Goal: Navigation & Orientation: Find specific page/section

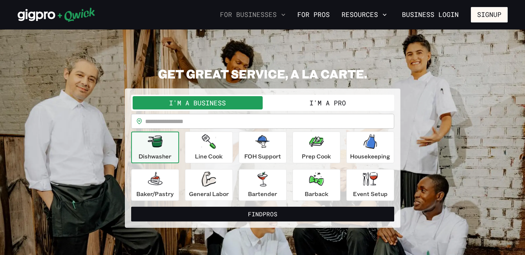
click at [271, 13] on button "For Businesses" at bounding box center [252, 14] width 71 height 13
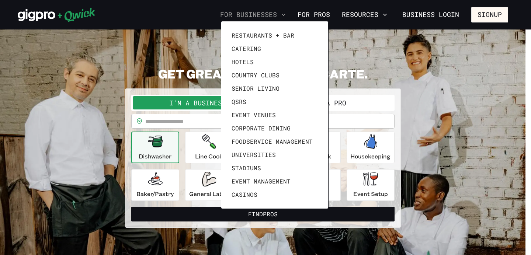
click at [271, 13] on div at bounding box center [265, 127] width 531 height 255
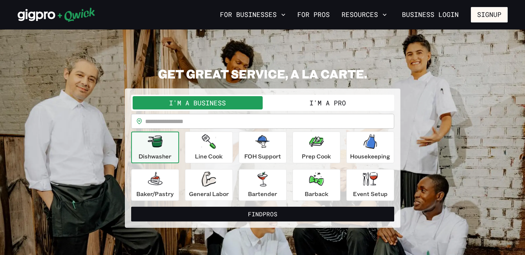
click at [318, 14] on link "For Pros" at bounding box center [313, 14] width 38 height 13
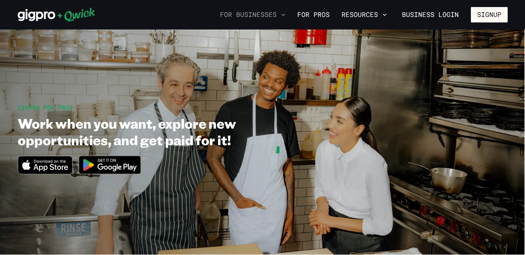
click at [265, 15] on button "For Businesses" at bounding box center [252, 14] width 71 height 13
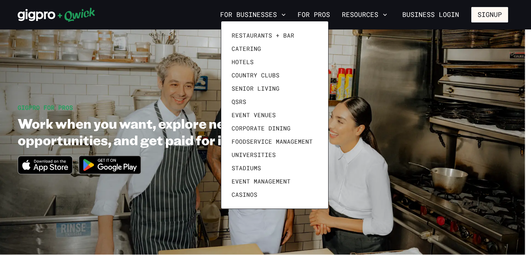
click at [264, 11] on div at bounding box center [265, 127] width 531 height 255
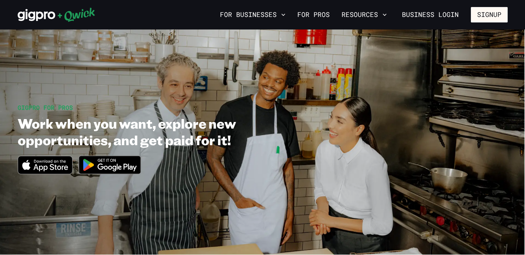
click at [259, 14] on button "For Businesses" at bounding box center [252, 14] width 71 height 13
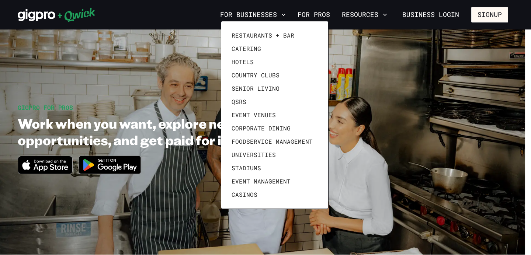
click at [160, 17] on div at bounding box center [265, 127] width 531 height 255
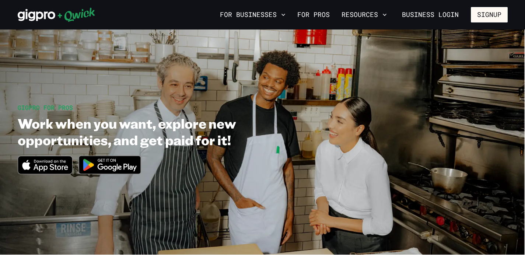
click at [53, 19] on icon at bounding box center [57, 14] width 78 height 15
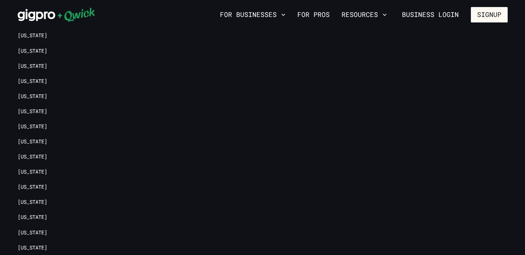
scroll to position [1764, 0]
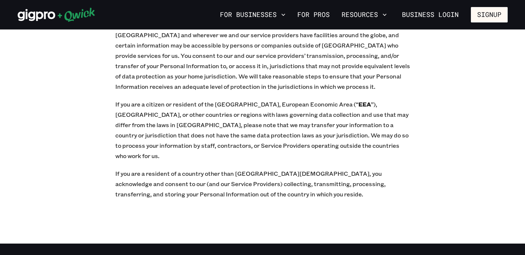
scroll to position [8614, 0]
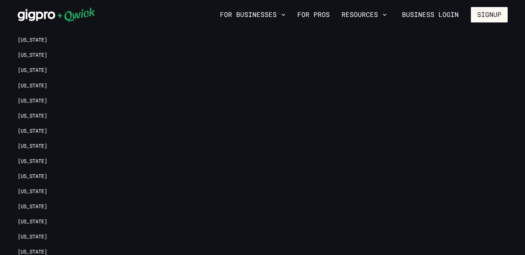
scroll to position [1764, 0]
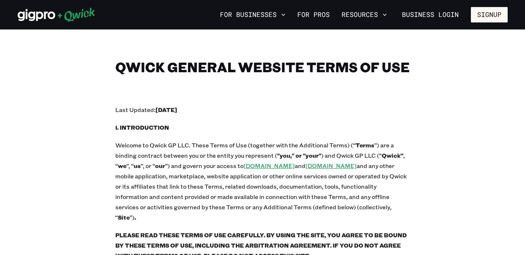
scroll to position [15, 0]
